Goal: Find specific page/section: Find specific page/section

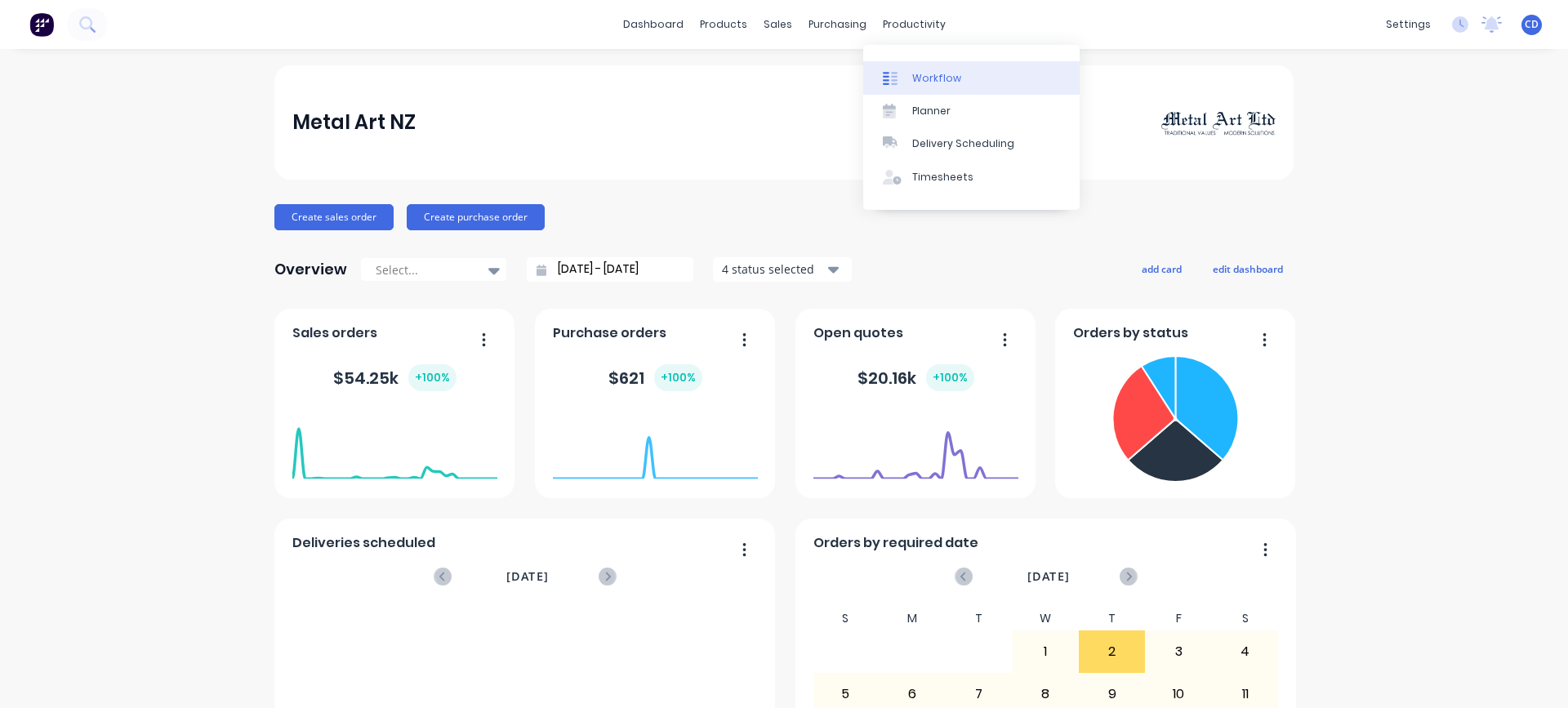
click at [913, 75] on div "Workflow" at bounding box center [937, 78] width 49 height 15
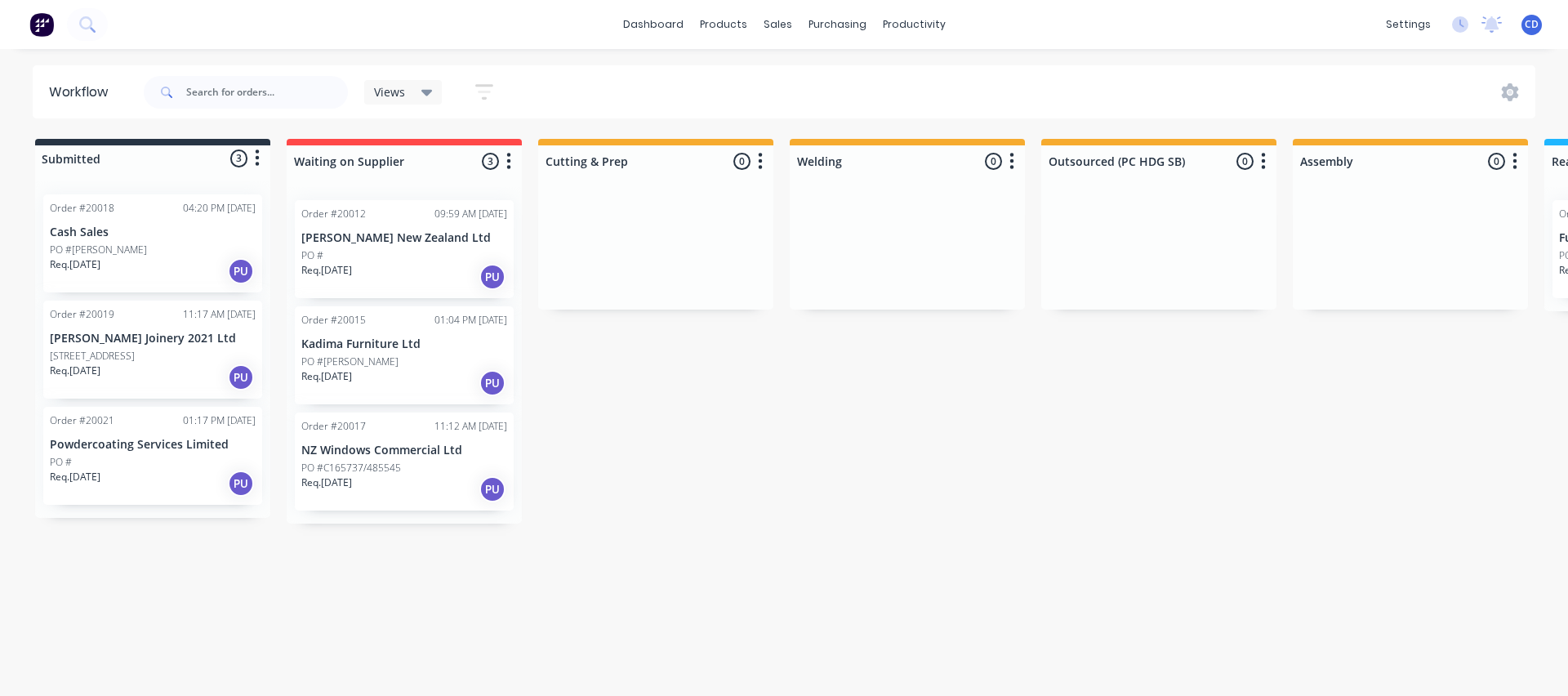
click at [371, 351] on div "Order #20015 01:04 PM [DATE] Kadima Furniture Ltd PO #[PERSON_NAME] Req. [DATE]…" at bounding box center [404, 355] width 218 height 98
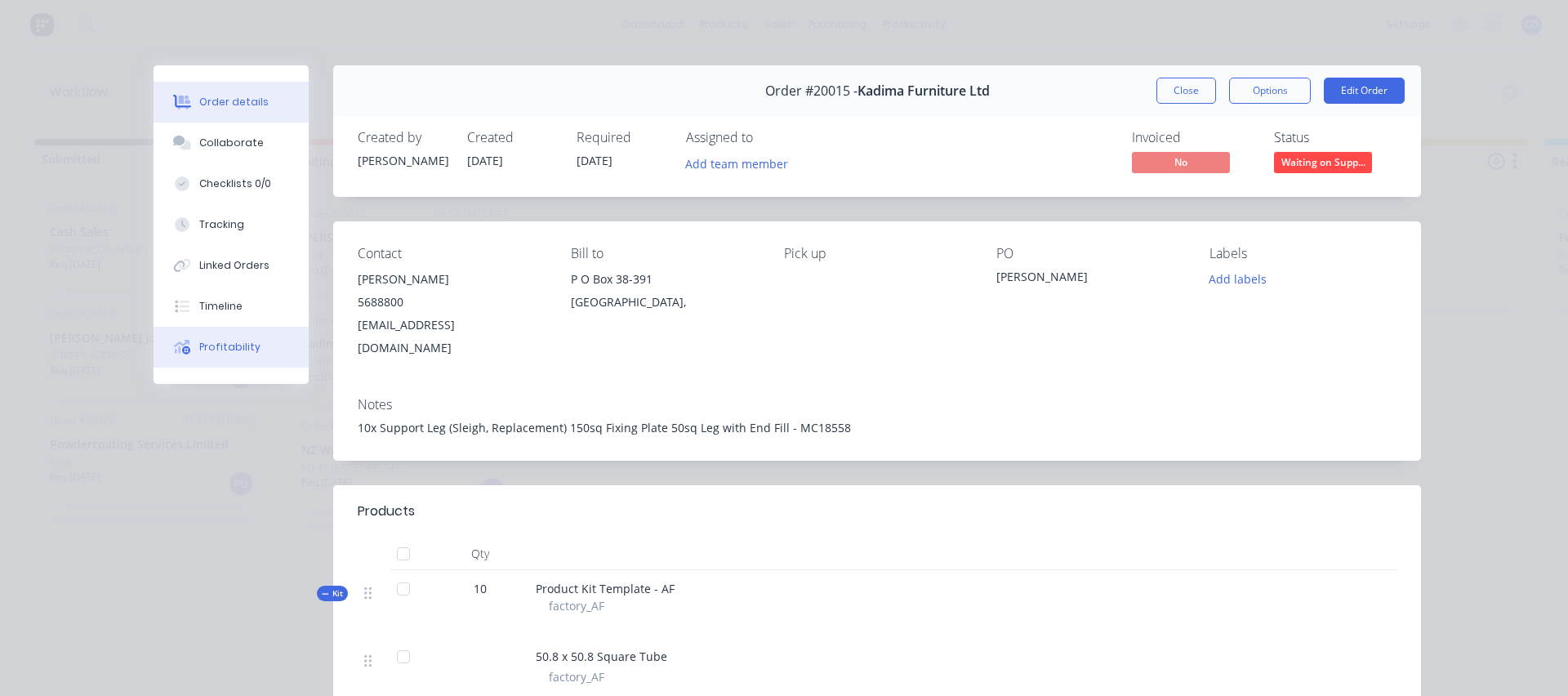
click at [232, 343] on div "Profitability" at bounding box center [230, 348] width 61 height 15
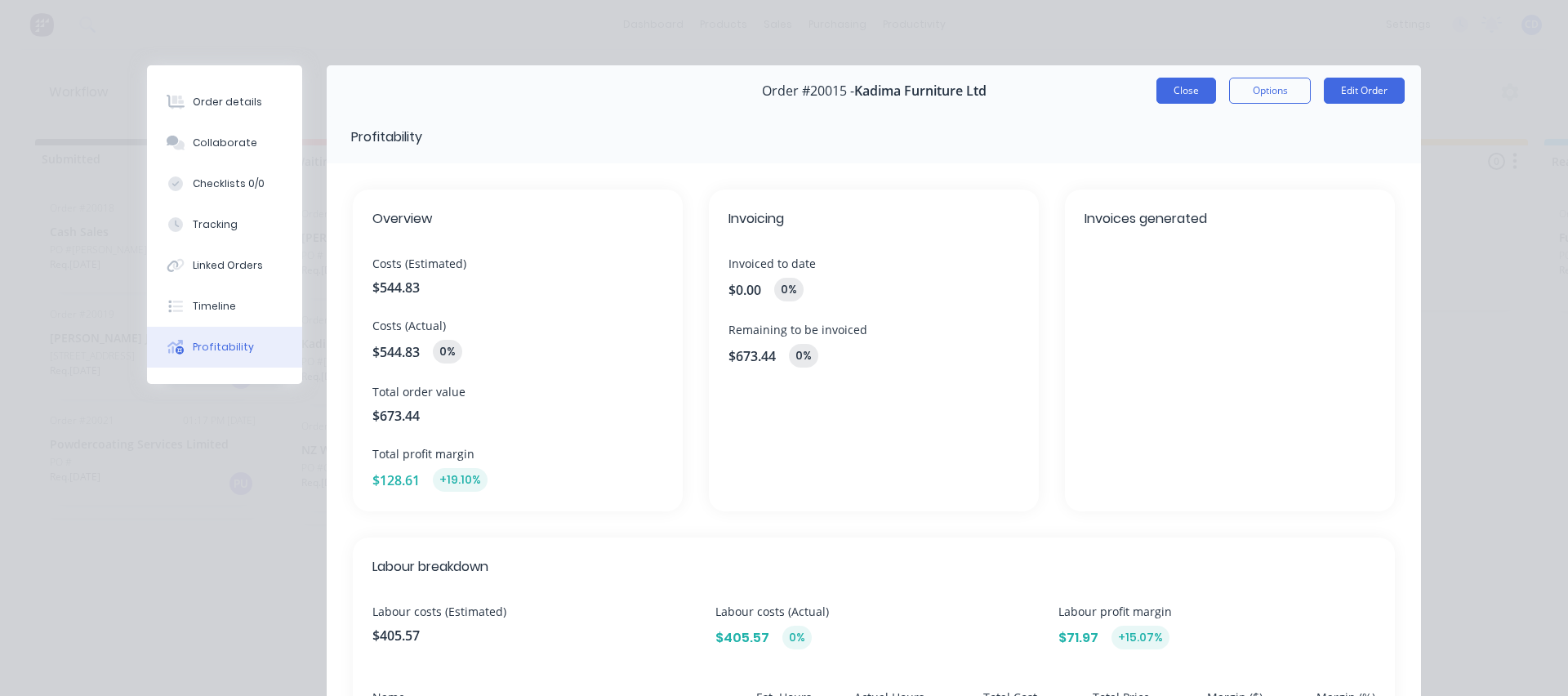
click at [1161, 89] on button "Close" at bounding box center [1186, 90] width 60 height 26
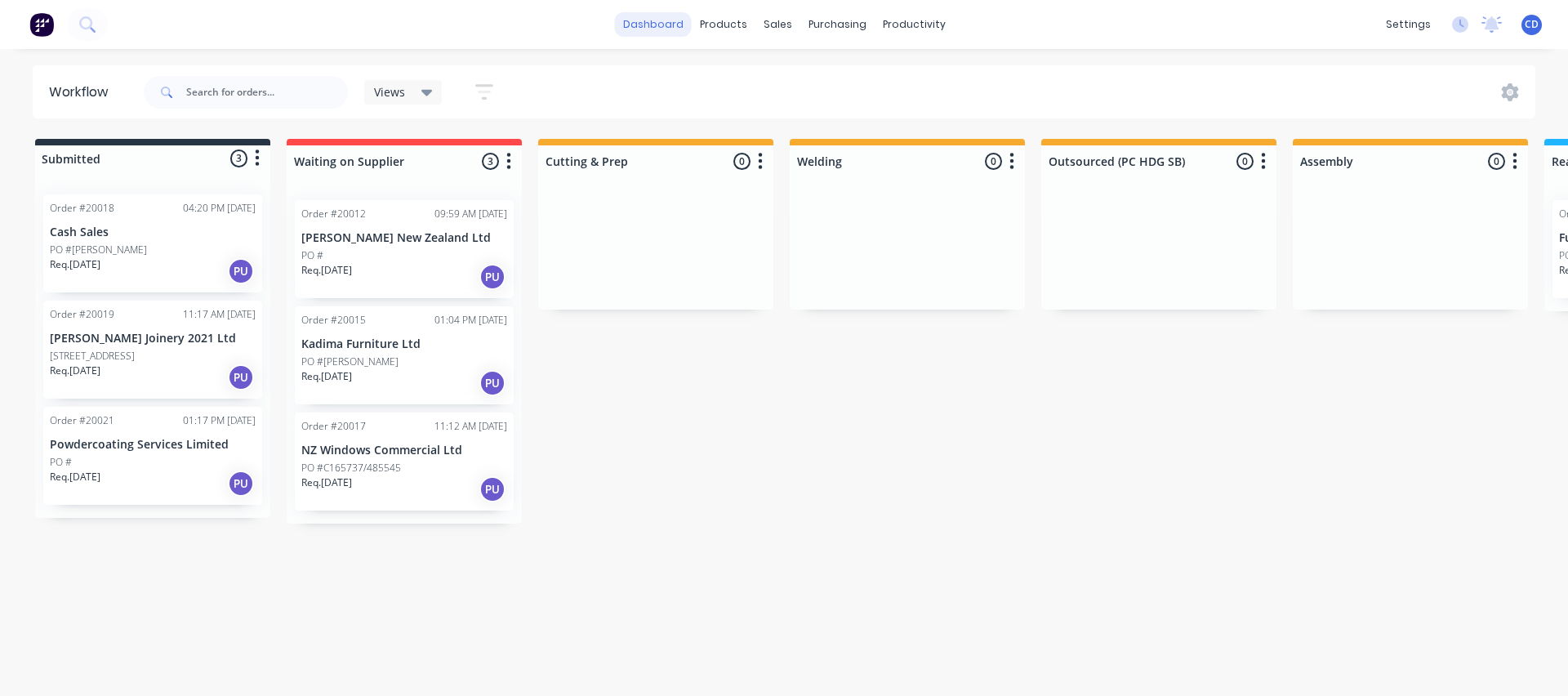
click at [663, 22] on link "dashboard" at bounding box center [653, 24] width 77 height 25
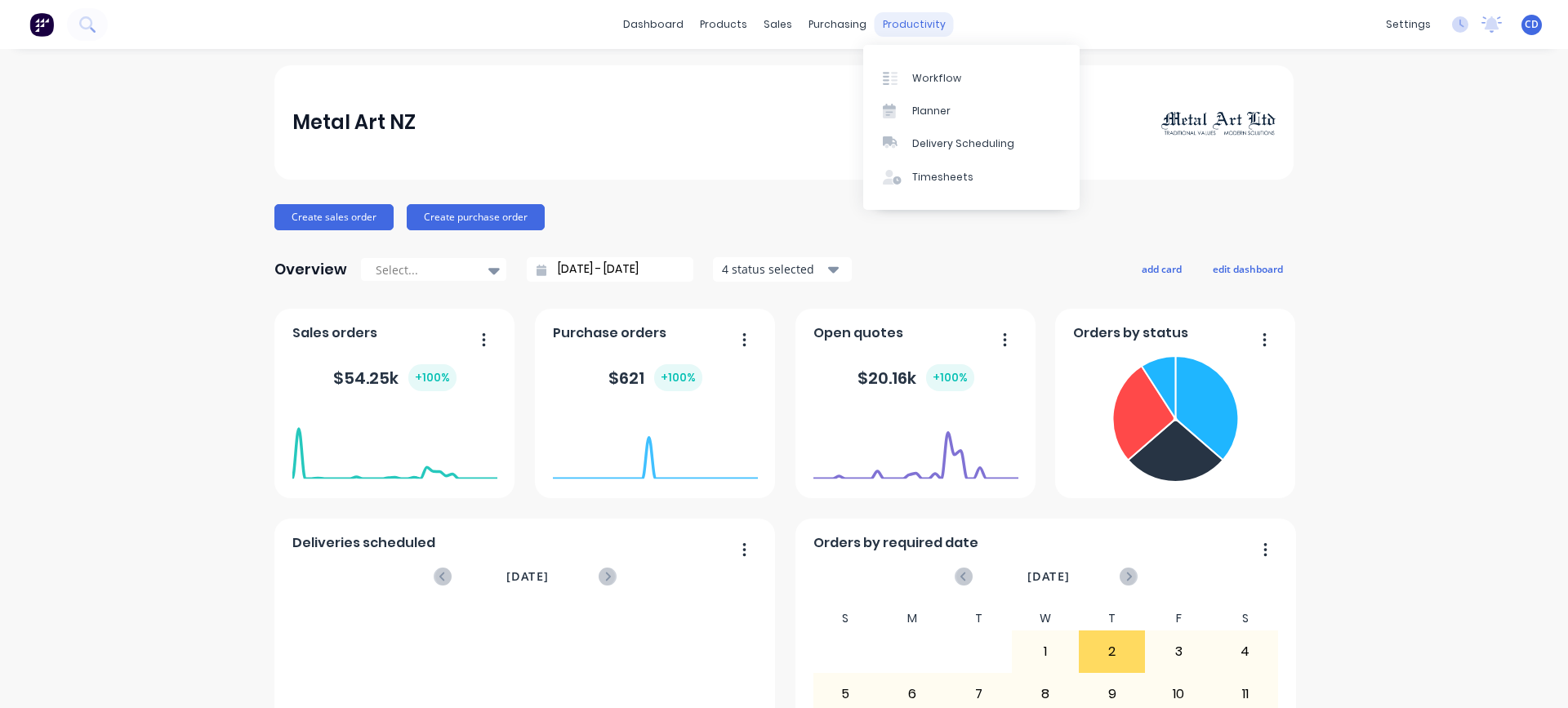
click at [906, 27] on div "productivity" at bounding box center [914, 24] width 79 height 25
click at [925, 111] on div "Planner" at bounding box center [932, 112] width 39 height 15
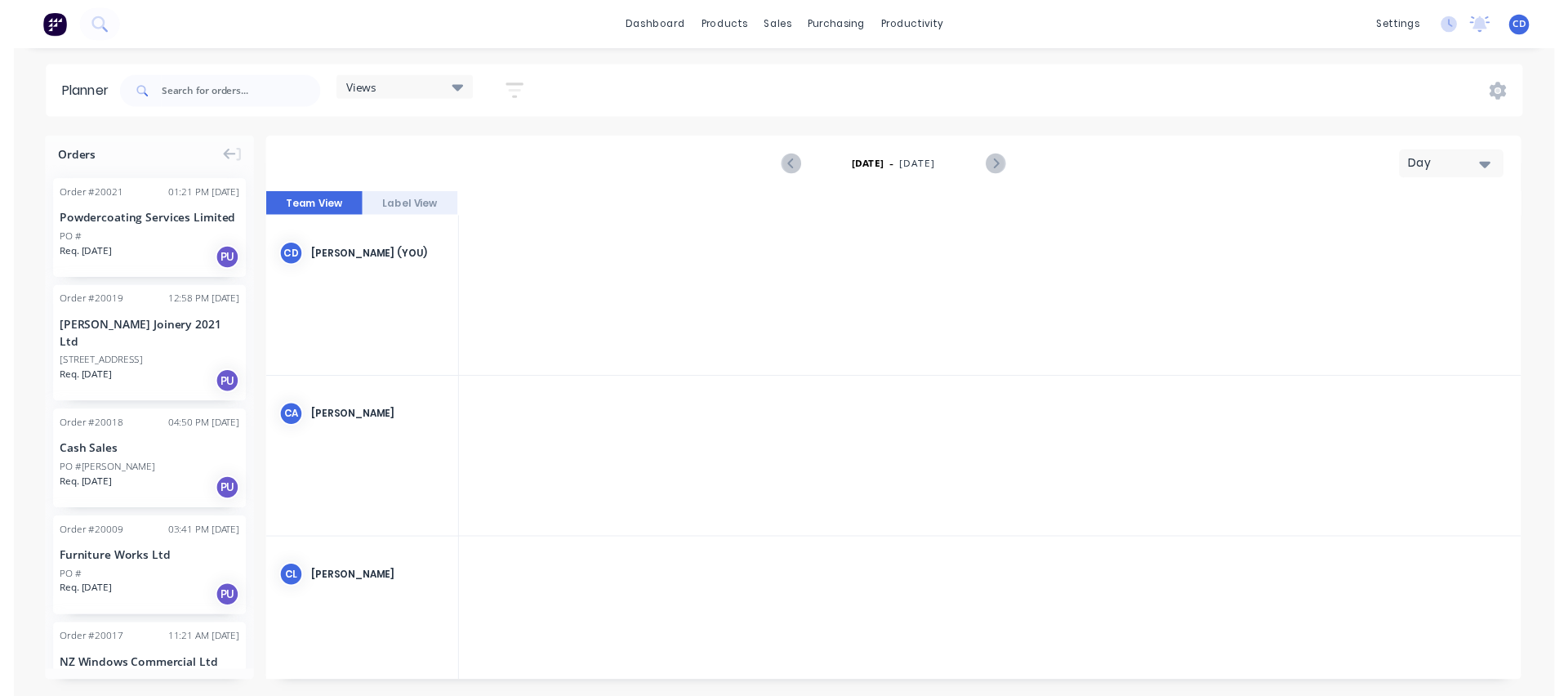
scroll to position [0, 2353]
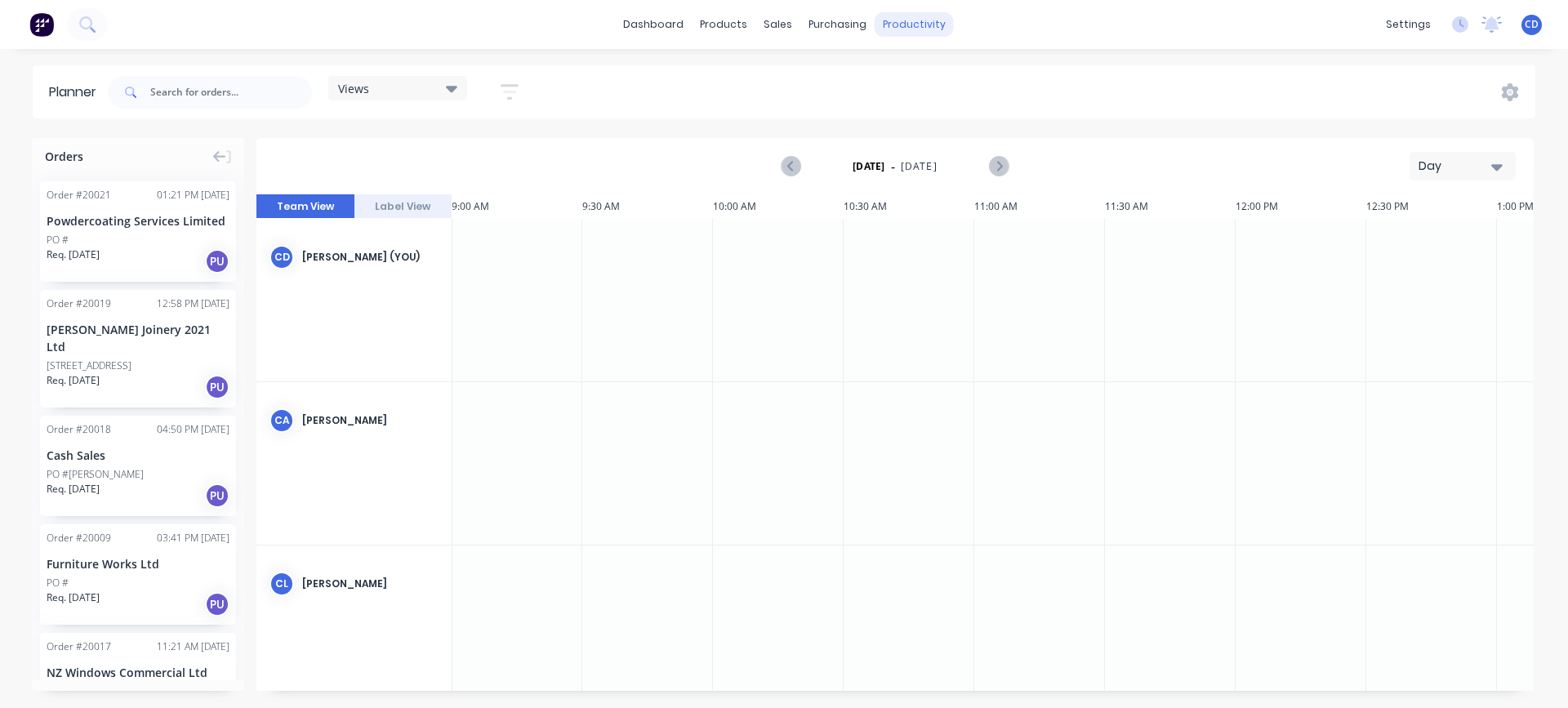
click at [913, 28] on div "productivity" at bounding box center [914, 24] width 79 height 25
click at [927, 80] on div "Workflow" at bounding box center [942, 78] width 49 height 15
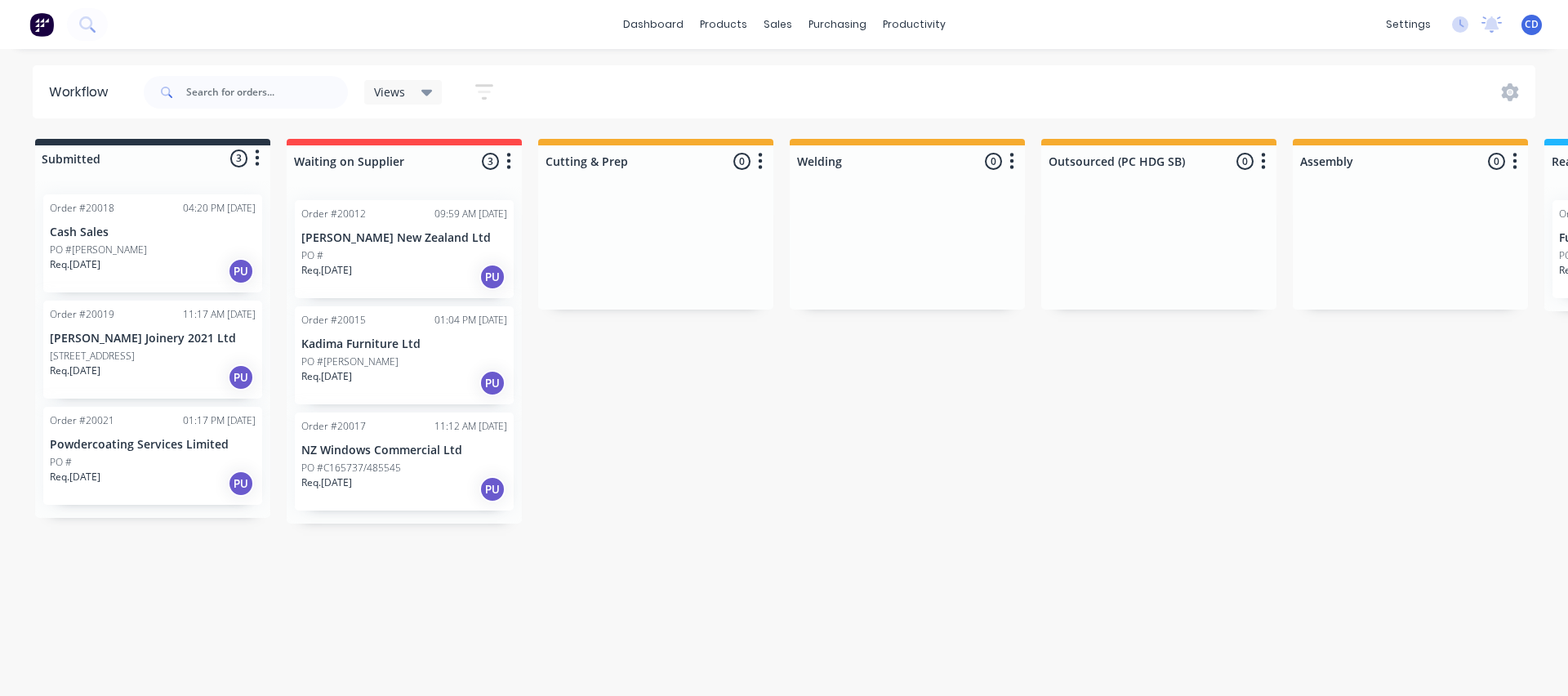
scroll to position [0, 919]
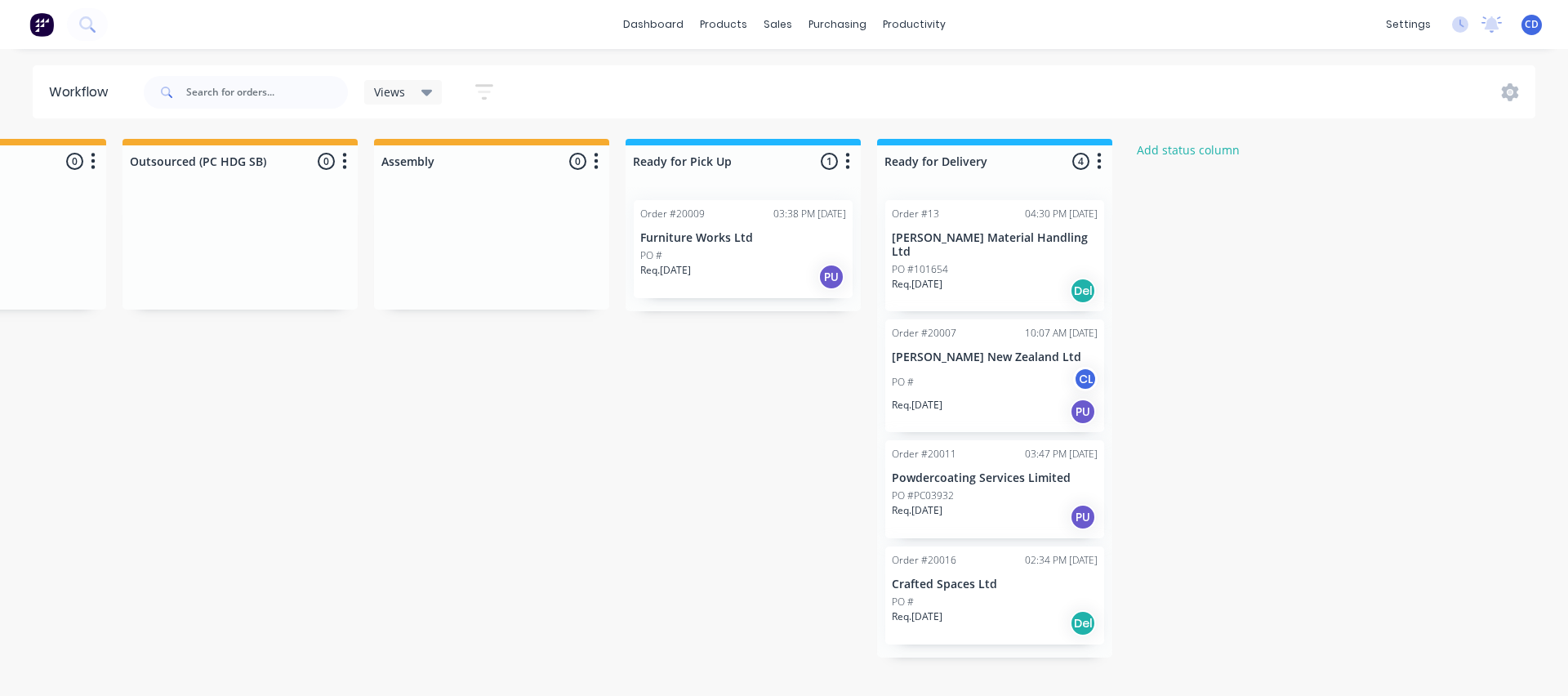
click at [734, 265] on div "Req. [DATE] PU" at bounding box center [743, 277] width 206 height 28
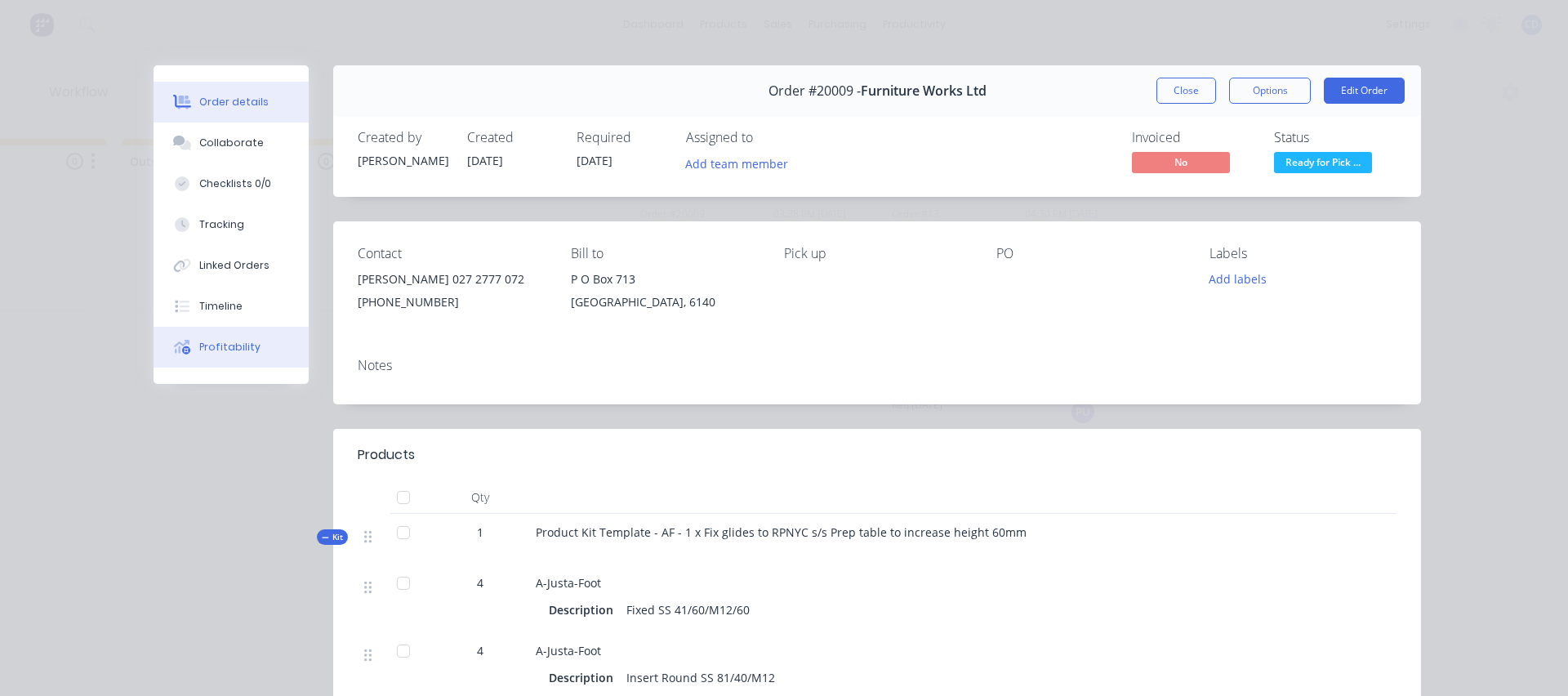
click at [231, 349] on div "Profitability" at bounding box center [230, 348] width 61 height 15
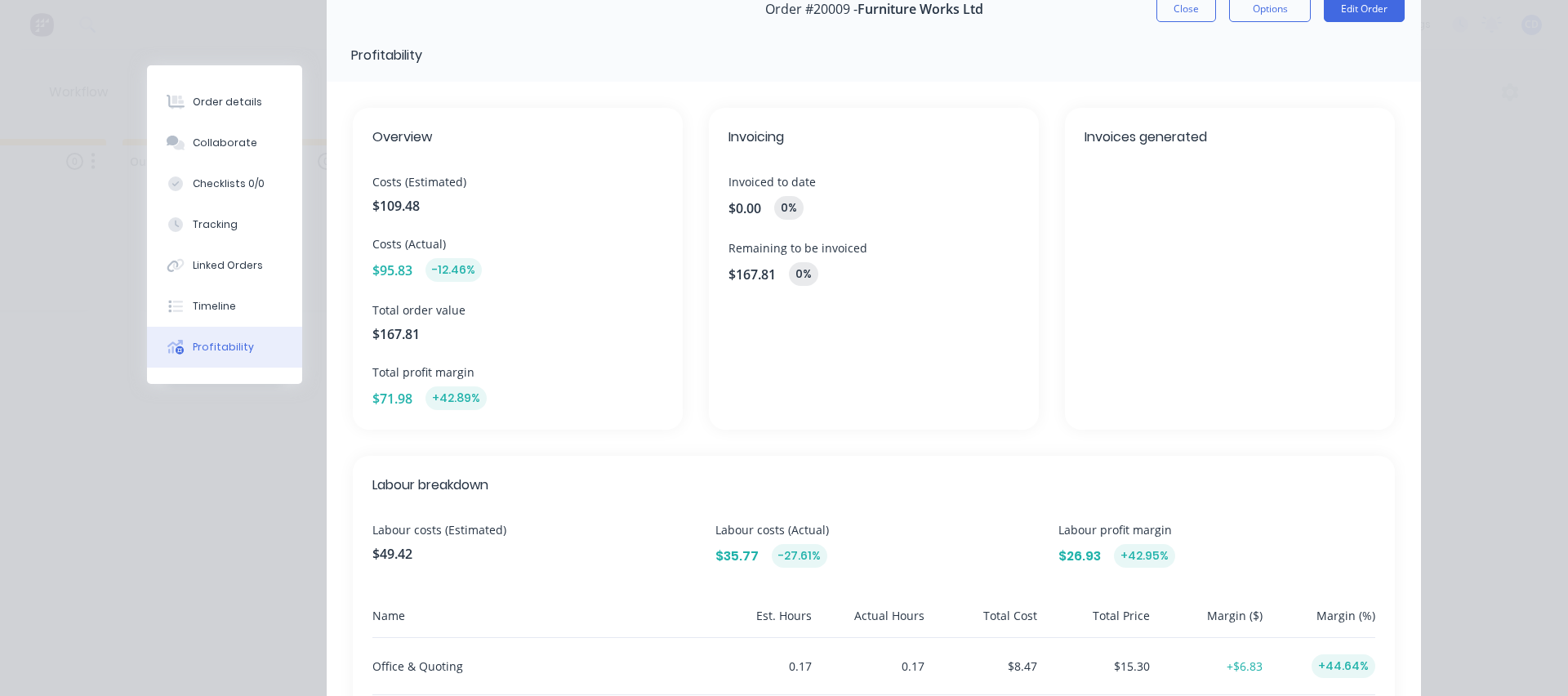
scroll to position [0, 0]
